Goal: Information Seeking & Learning: Find specific fact

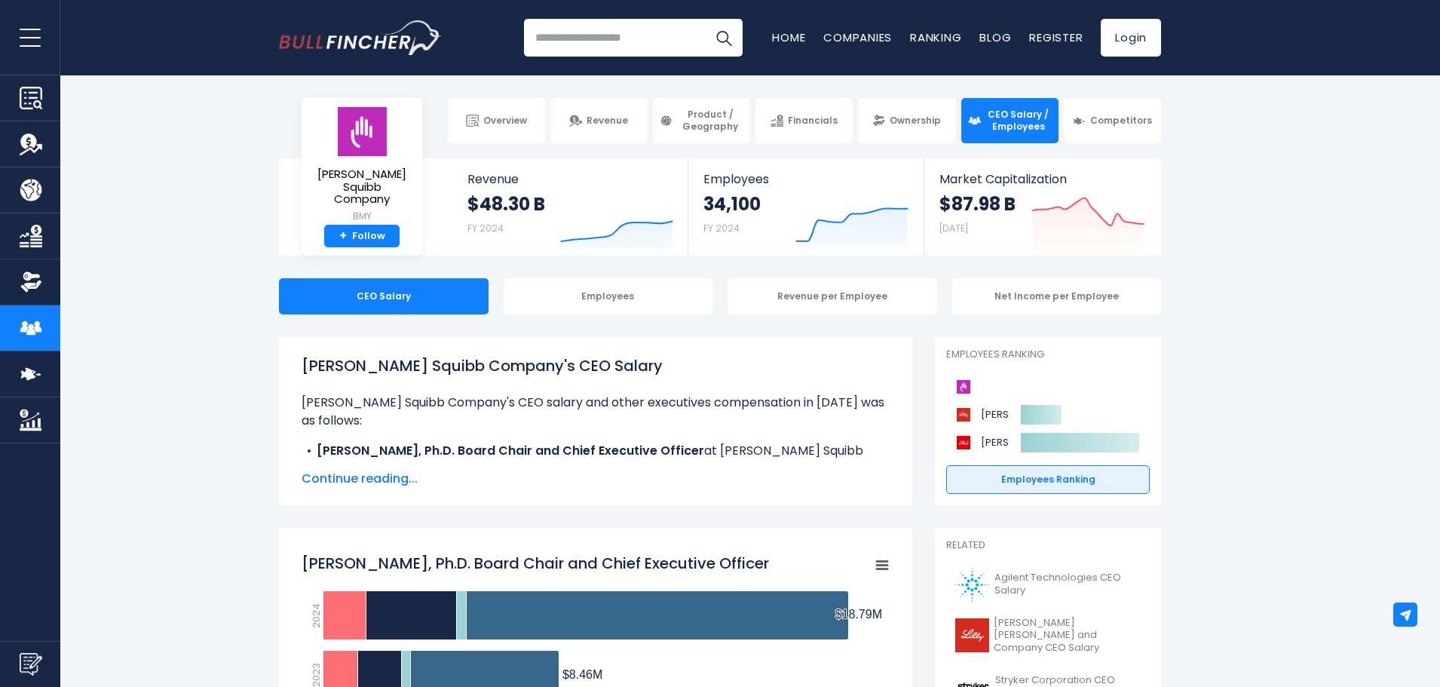
click at [365, 484] on span "Continue reading..." at bounding box center [596, 479] width 588 height 18
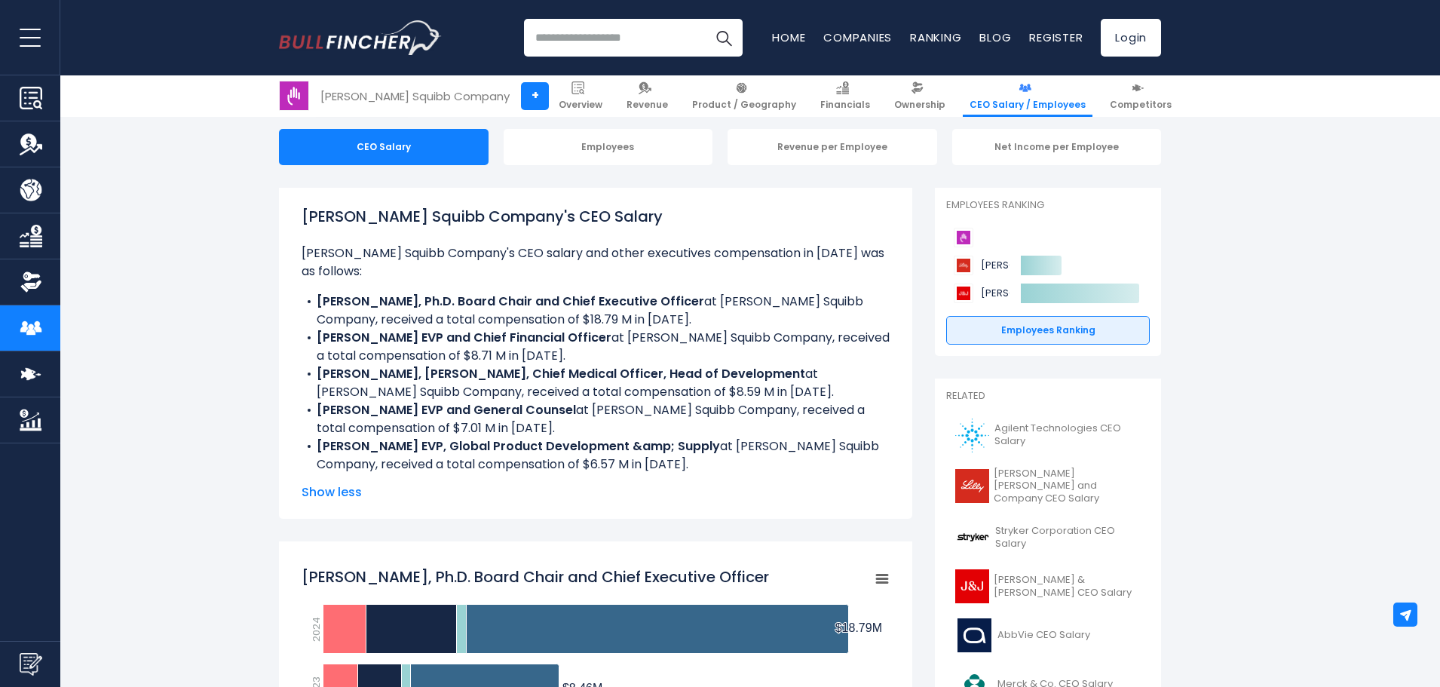
scroll to position [201, 0]
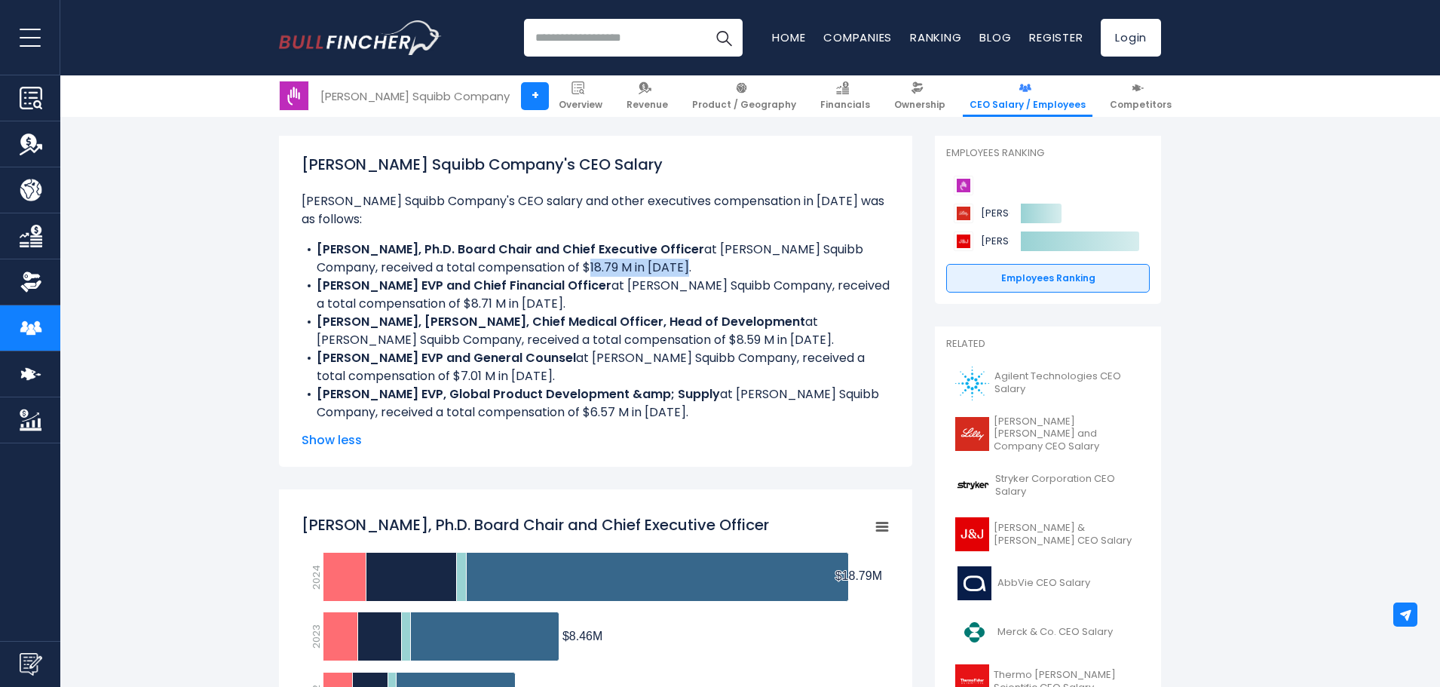
drag, startPoint x: 683, startPoint y: 265, endPoint x: 589, endPoint y: 262, distance: 94.3
click at [589, 262] on li "[PERSON_NAME], Ph.D. Board Chair and Chief Executive Officer at [PERSON_NAME] S…" at bounding box center [596, 259] width 588 height 36
click at [587, 298] on li "[PERSON_NAME] EVP and Chief Financial Officer at [PERSON_NAME] Squibb Company, …" at bounding box center [596, 295] width 588 height 36
click at [546, 307] on li "[PERSON_NAME] EVP and Chief Financial Officer at [PERSON_NAME] Squibb Company, …" at bounding box center [596, 295] width 588 height 36
click at [547, 303] on li "[PERSON_NAME] EVP and Chief Financial Officer at [PERSON_NAME] Squibb Company, …" at bounding box center [596, 295] width 588 height 36
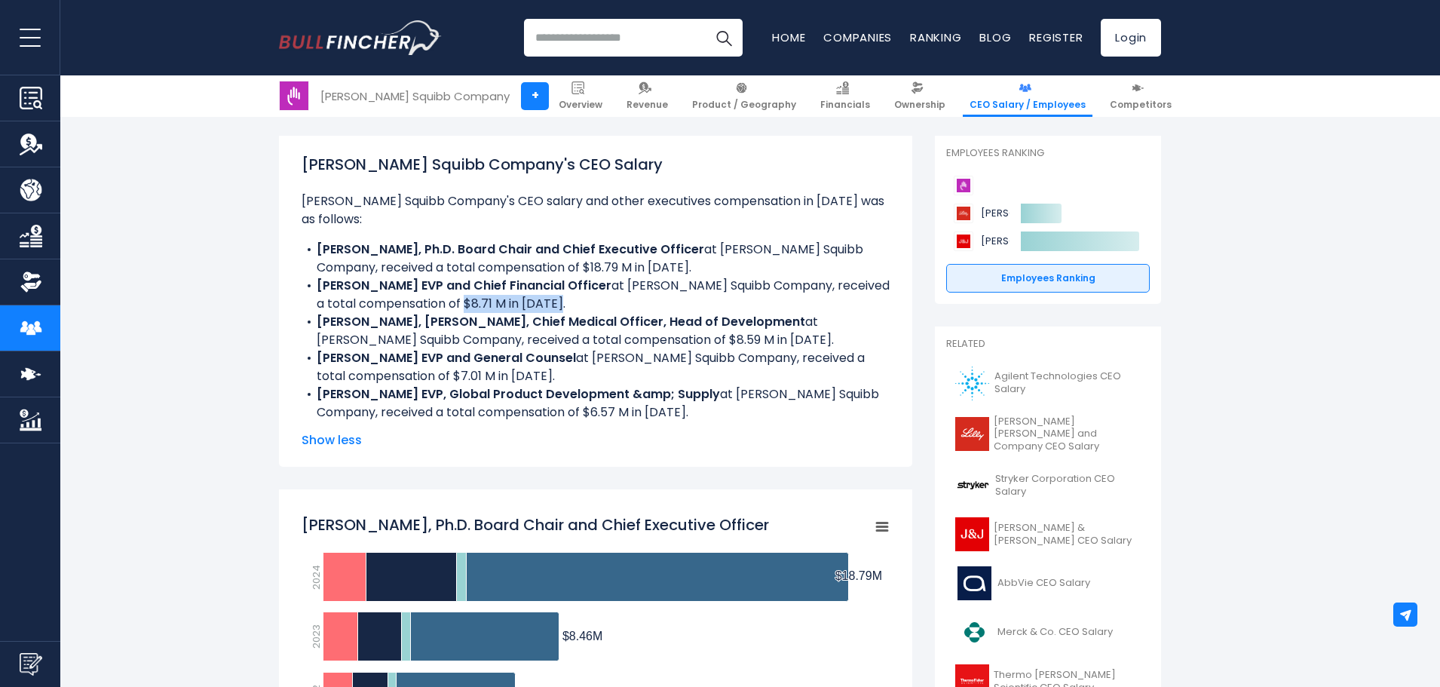
drag, startPoint x: 531, startPoint y: 303, endPoint x: 452, endPoint y: 296, distance: 79.5
click at [452, 296] on li "[PERSON_NAME] EVP and Chief Financial Officer at [PERSON_NAME] Squibb Company, …" at bounding box center [596, 295] width 588 height 36
click at [561, 308] on li "[PERSON_NAME] EVP and Chief Financial Officer at [PERSON_NAME] Squibb Company, …" at bounding box center [596, 295] width 588 height 36
click at [593, 381] on li "[PERSON_NAME] EVP and General Counsel at [PERSON_NAME] Squibb Company, received…" at bounding box center [596, 367] width 588 height 36
